Goal: Task Accomplishment & Management: Manage account settings

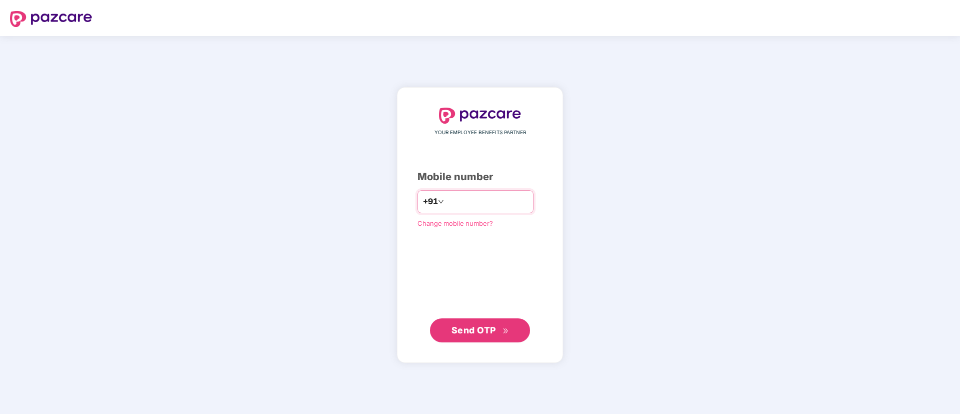
click at [497, 205] on input "number" at bounding box center [487, 202] width 82 height 16
type input "**********"
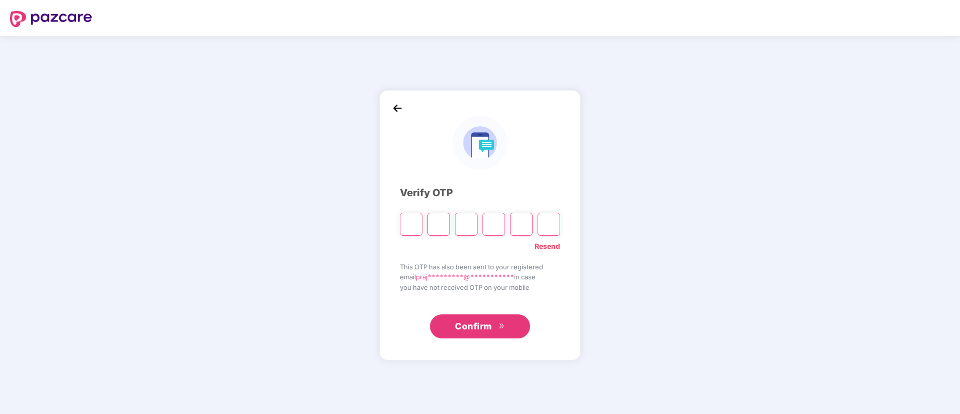
type input "*"
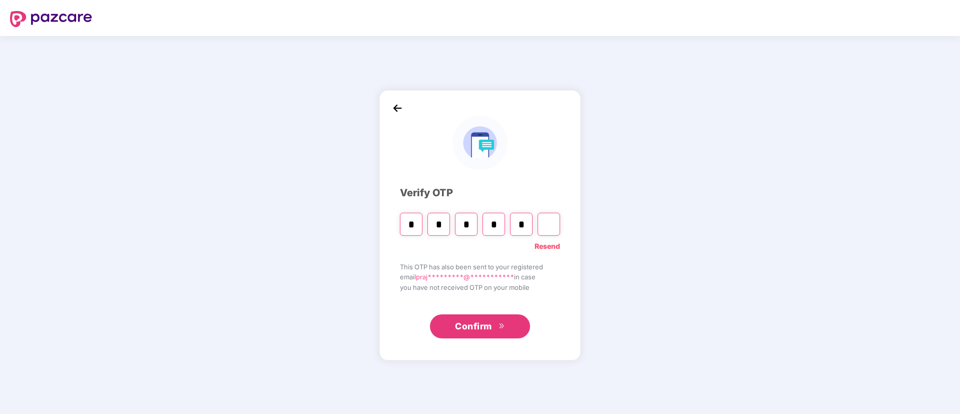
type input "*"
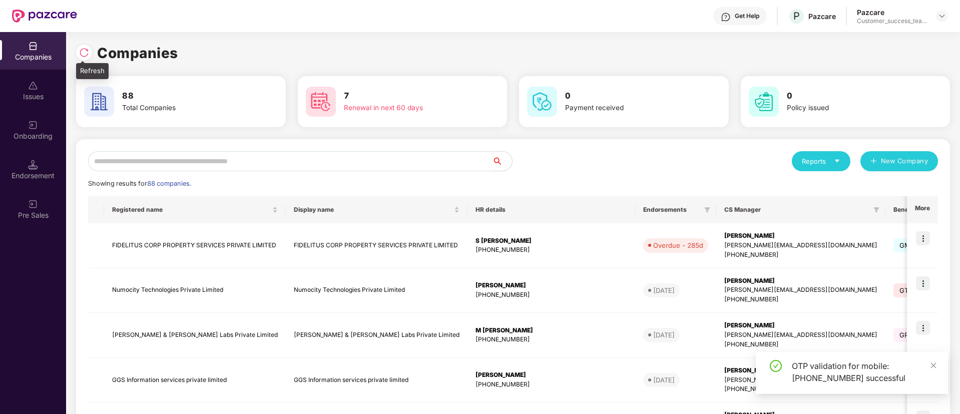
click at [76, 51] on div at bounding box center [84, 53] width 16 height 16
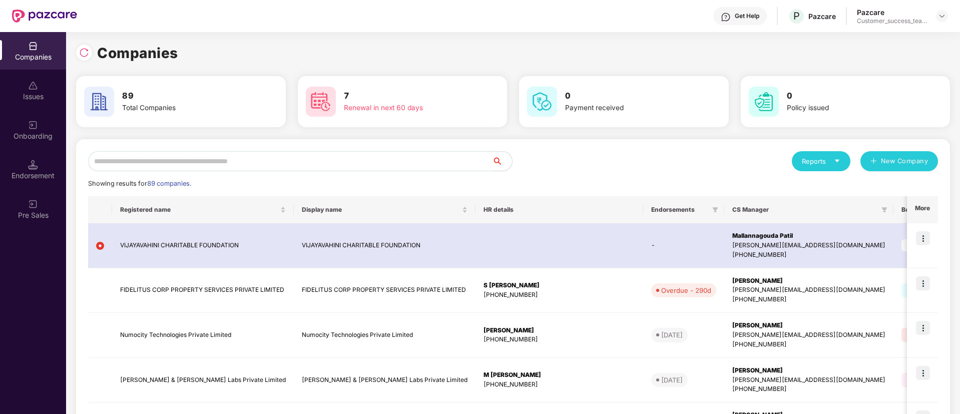
scroll to position [1, 0]
click at [833, 165] on div "Reports" at bounding box center [821, 160] width 59 height 20
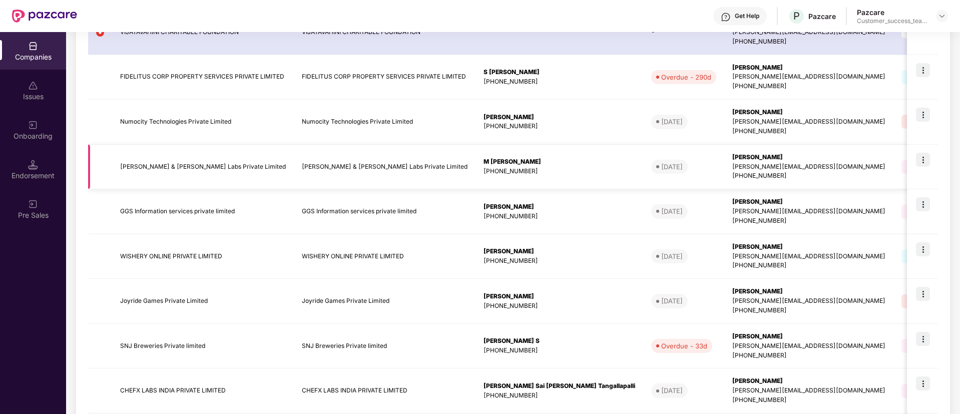
scroll to position [0, 0]
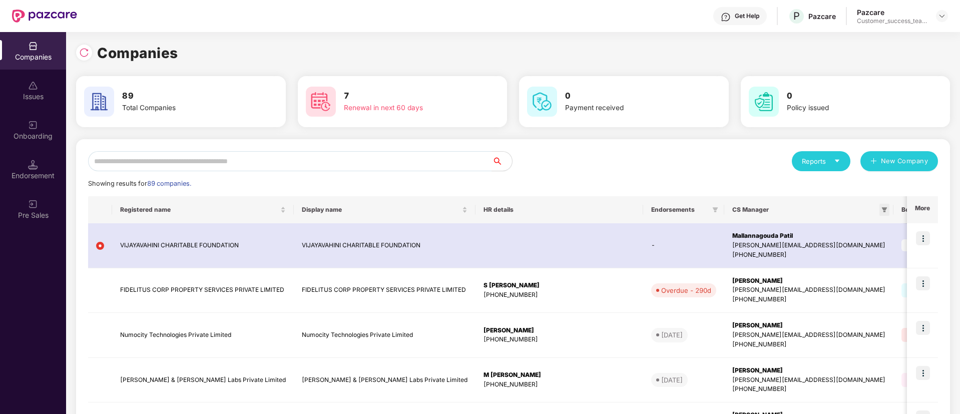
click at [882, 209] on icon "filter" at bounding box center [885, 209] width 6 height 5
click at [936, 10] on div at bounding box center [942, 16] width 12 height 12
click at [942, 19] on img at bounding box center [942, 16] width 8 height 8
